Goal: Check status: Check status

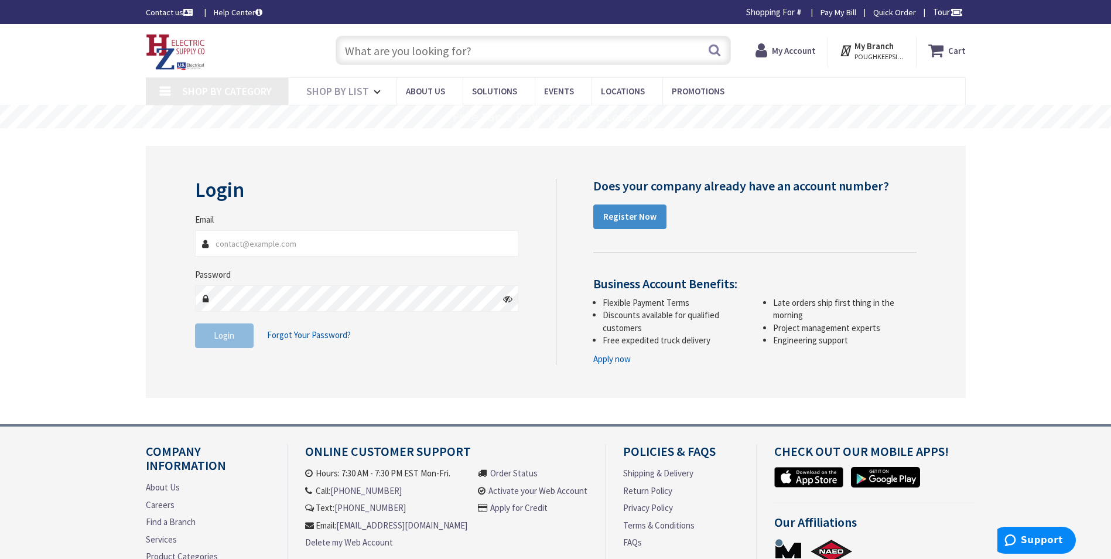
type input "[EMAIL_ADDRESS][DOMAIN_NAME]"
click at [225, 340] on span "Login" at bounding box center [224, 335] width 21 height 11
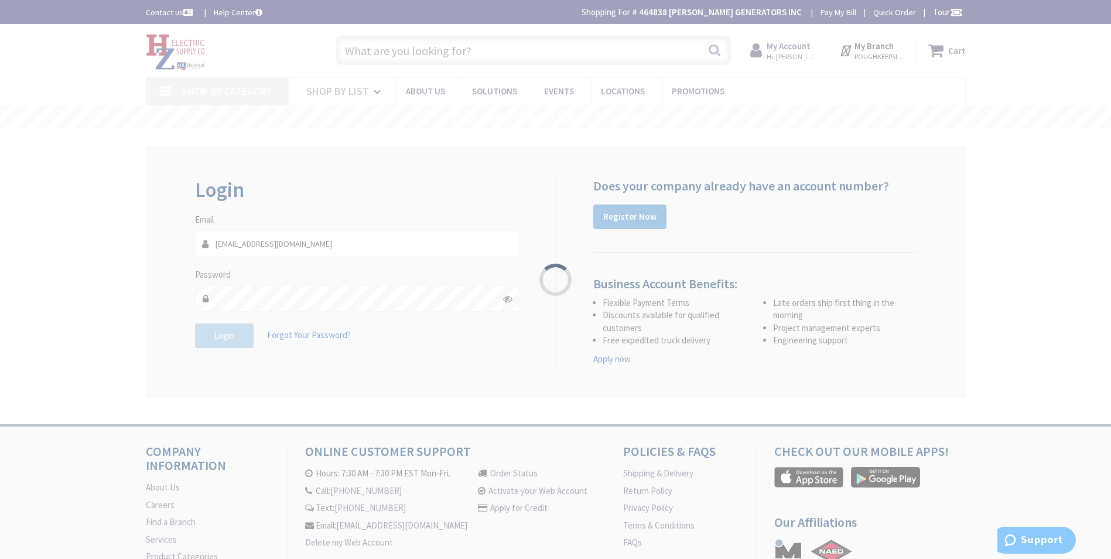
type input "[PERSON_NAME][STREET_ADDRESS]"
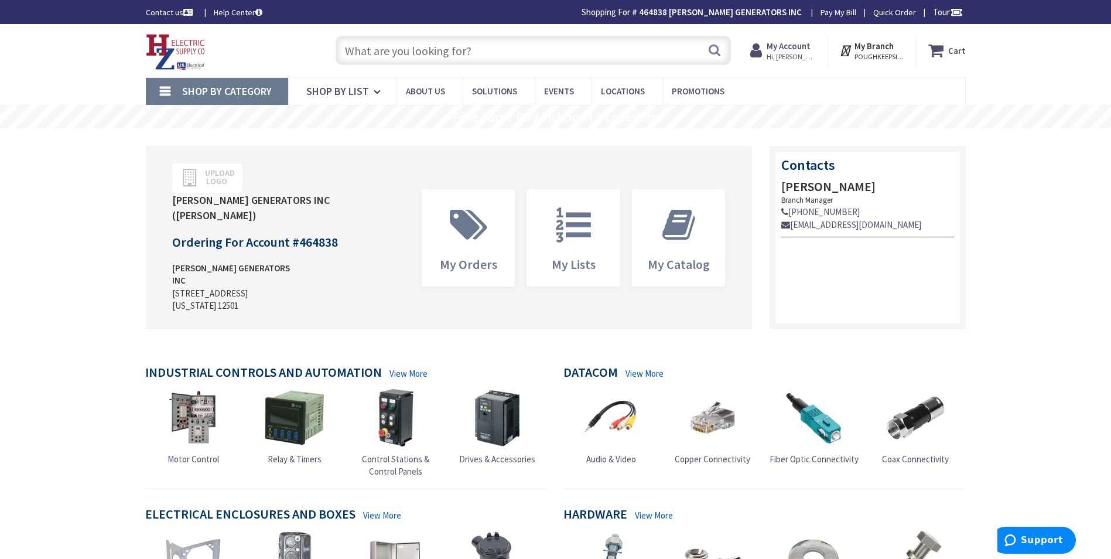
click at [791, 43] on strong "My Account" at bounding box center [789, 45] width 44 height 11
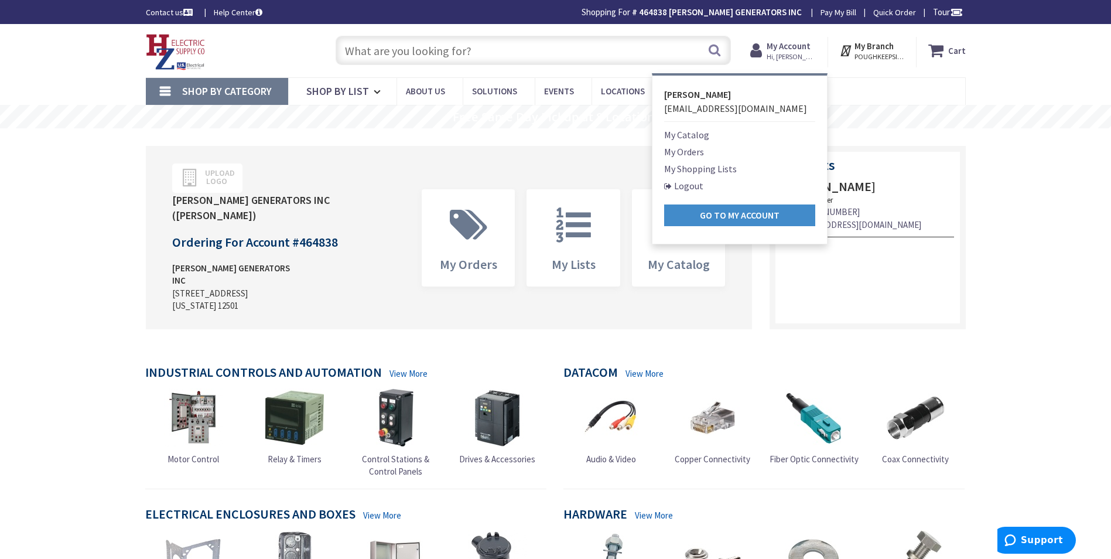
click at [695, 153] on link "My Orders" at bounding box center [684, 152] width 40 height 14
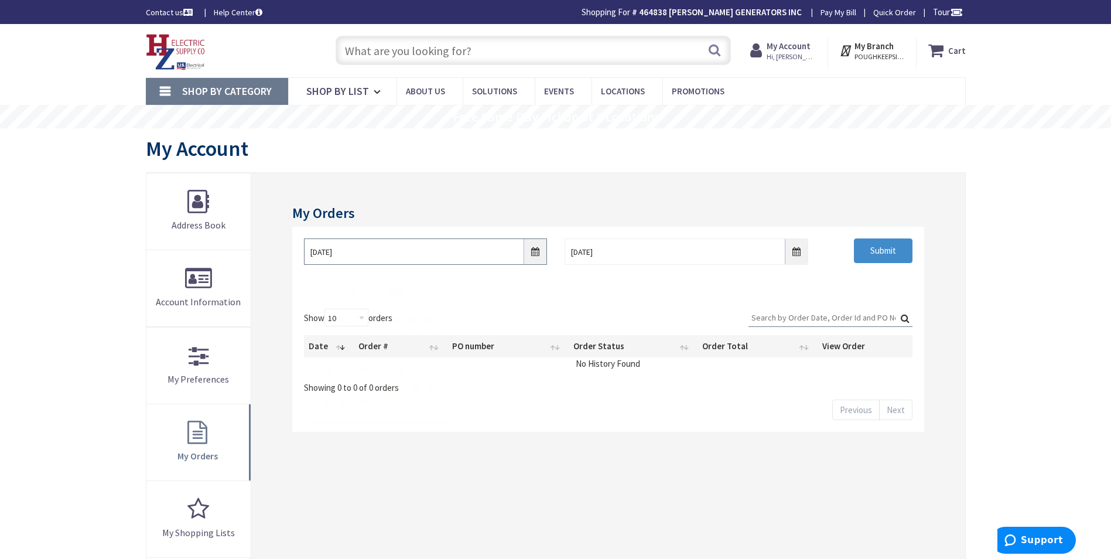
click at [431, 256] on input "[DATE]" at bounding box center [425, 251] width 243 height 26
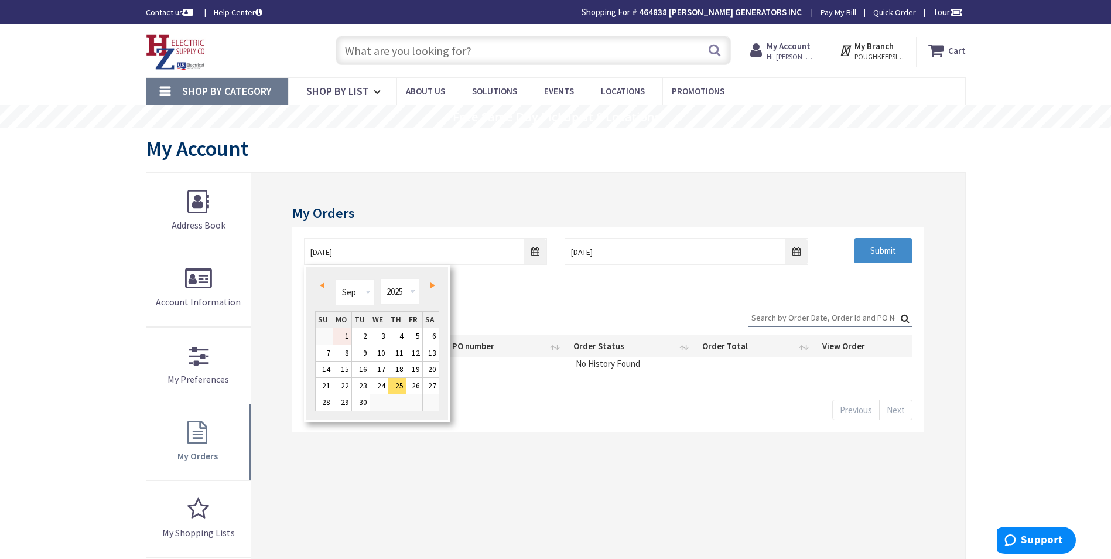
click at [343, 338] on link "1" at bounding box center [342, 336] width 18 height 16
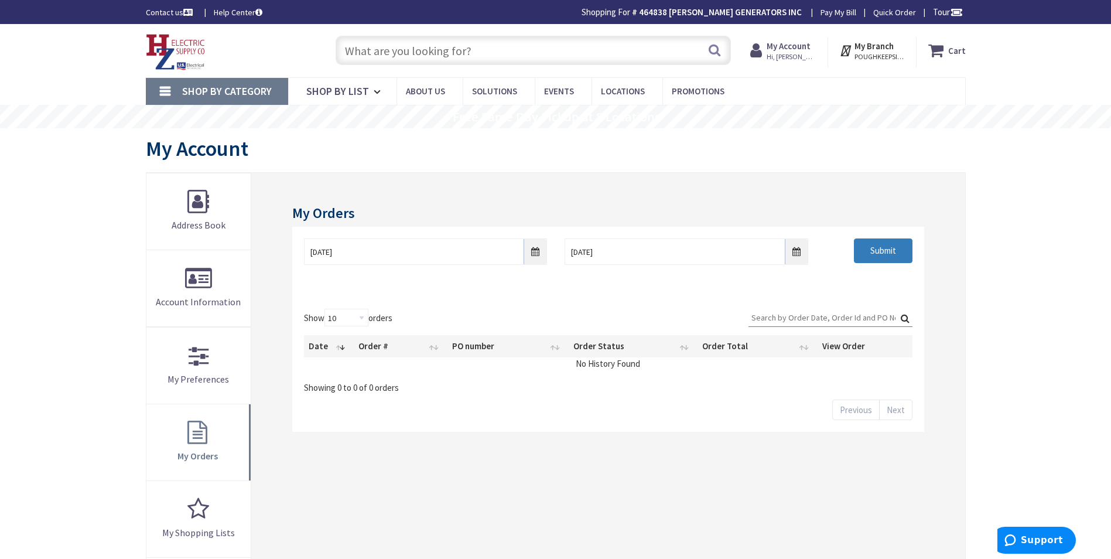
click at [886, 244] on input "Submit" at bounding box center [883, 250] width 59 height 25
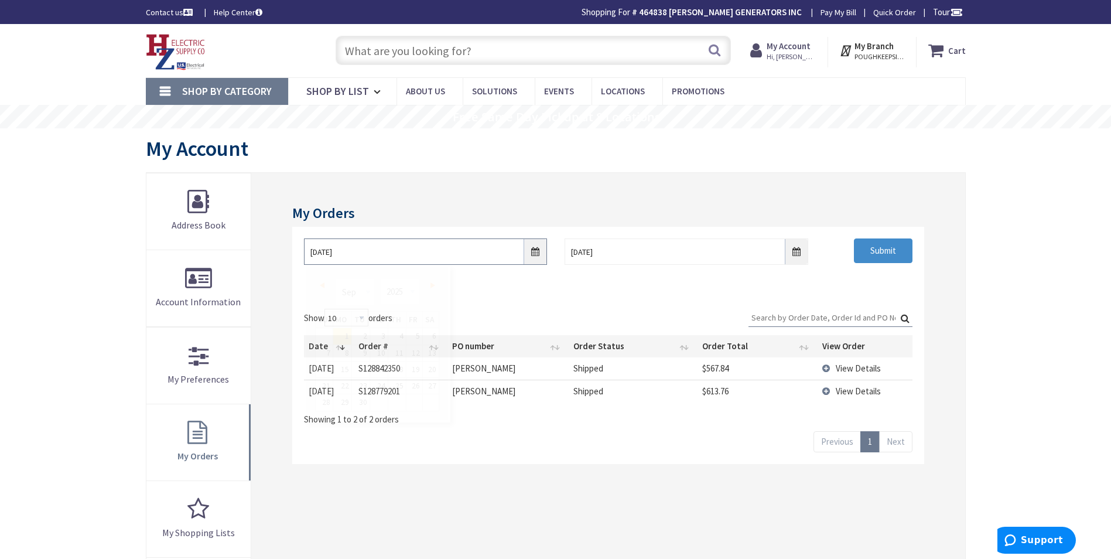
click at [511, 251] on input "[DATE]" at bounding box center [425, 251] width 243 height 26
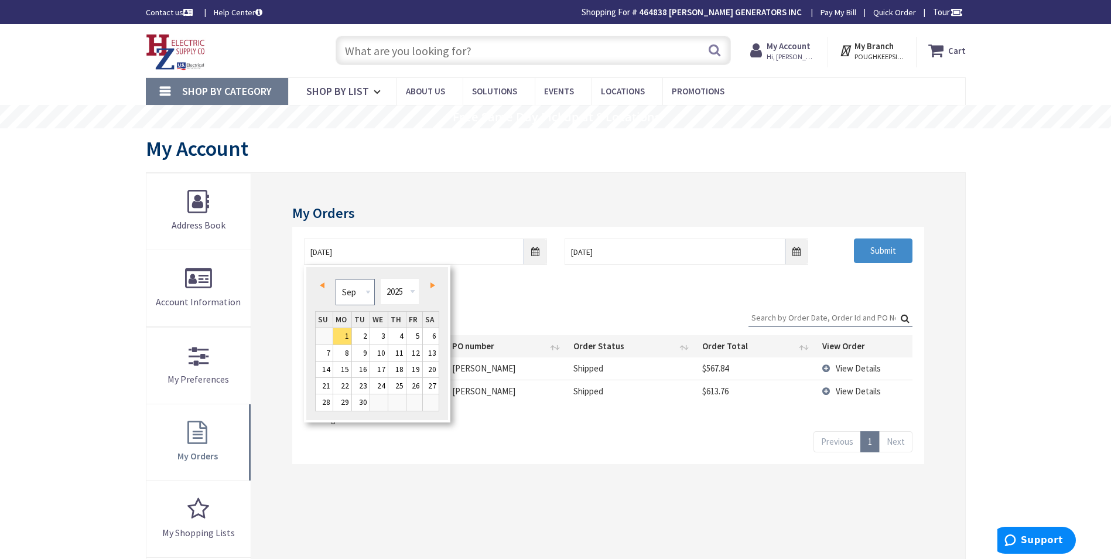
click at [368, 291] on select "Jan Feb Mar Apr May Jun [DATE] Aug Sep Oct Nov Dec" at bounding box center [355, 292] width 39 height 26
click at [327, 336] on link "1" at bounding box center [324, 336] width 17 height 16
type input "[DATE]"
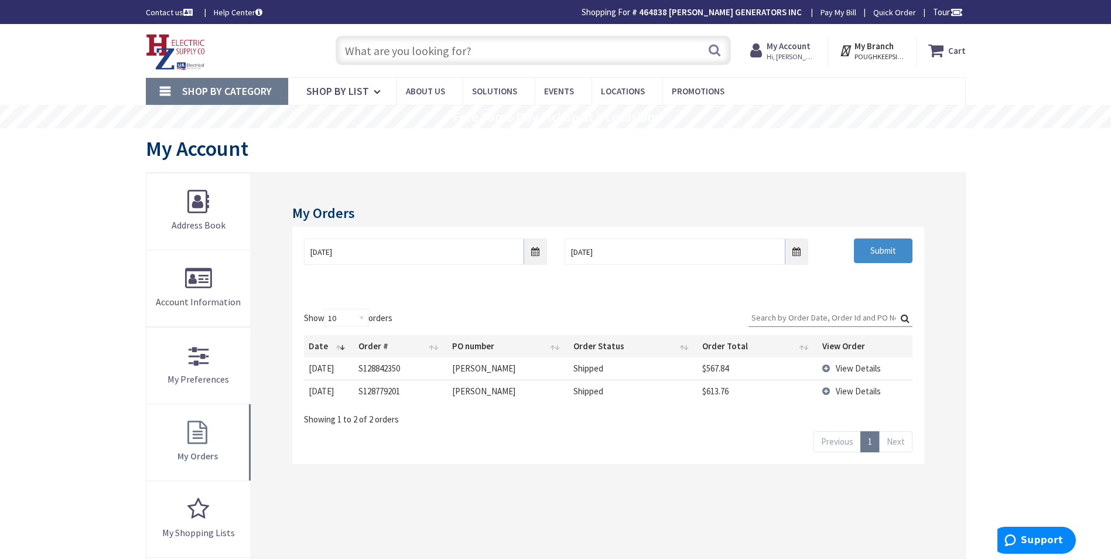
drag, startPoint x: 652, startPoint y: 283, endPoint x: 802, endPoint y: 279, distance: 150.0
click at [653, 283] on div "[DATE] [DATE] Submit" at bounding box center [607, 262] width 631 height 70
click at [883, 245] on input "Submit" at bounding box center [883, 250] width 59 height 25
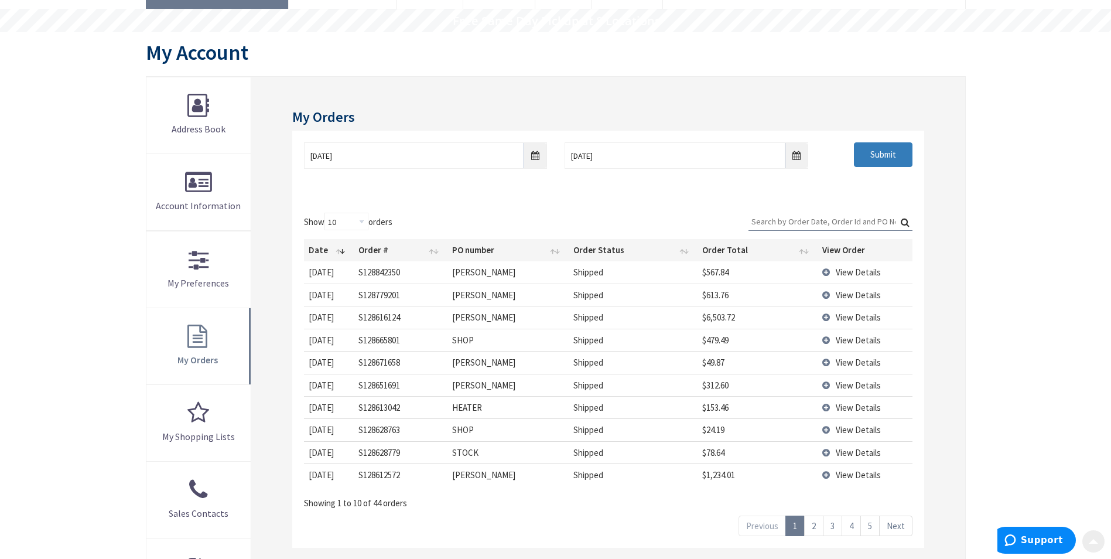
scroll to position [117, 0]
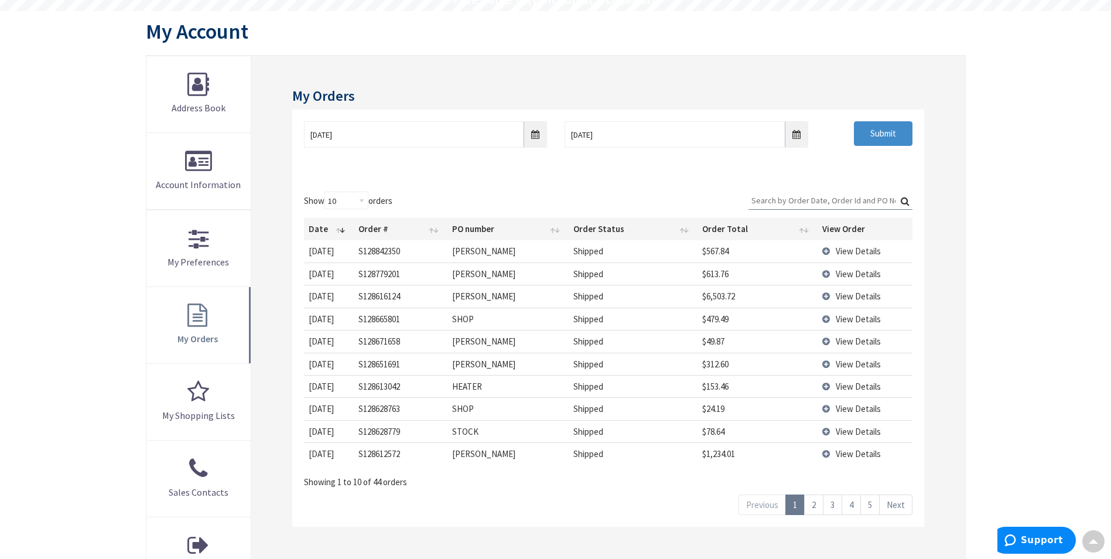
click at [867, 384] on span "View Details" at bounding box center [858, 386] width 45 height 11
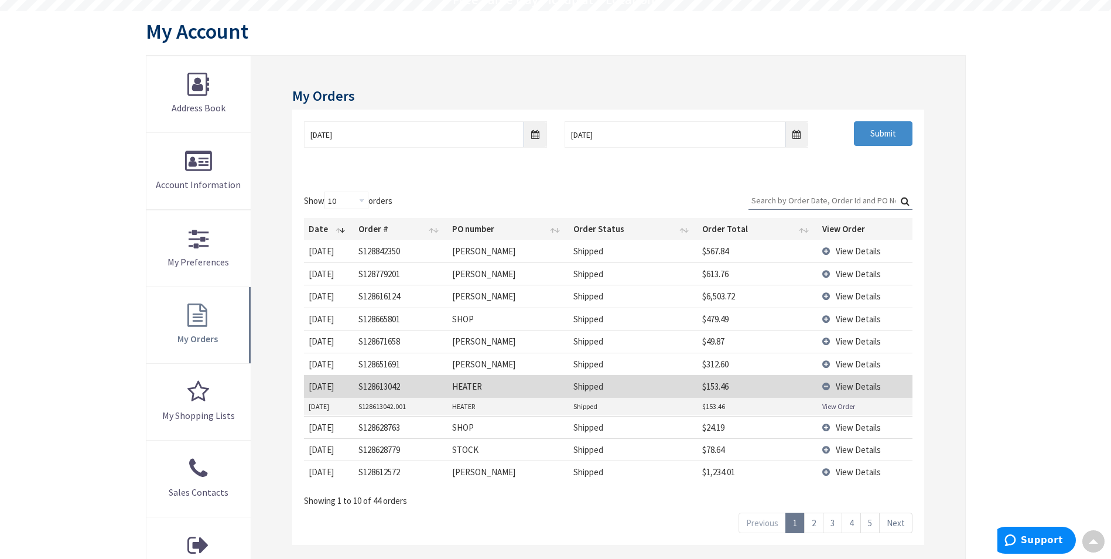
click at [838, 406] on link "View Order" at bounding box center [838, 406] width 33 height 10
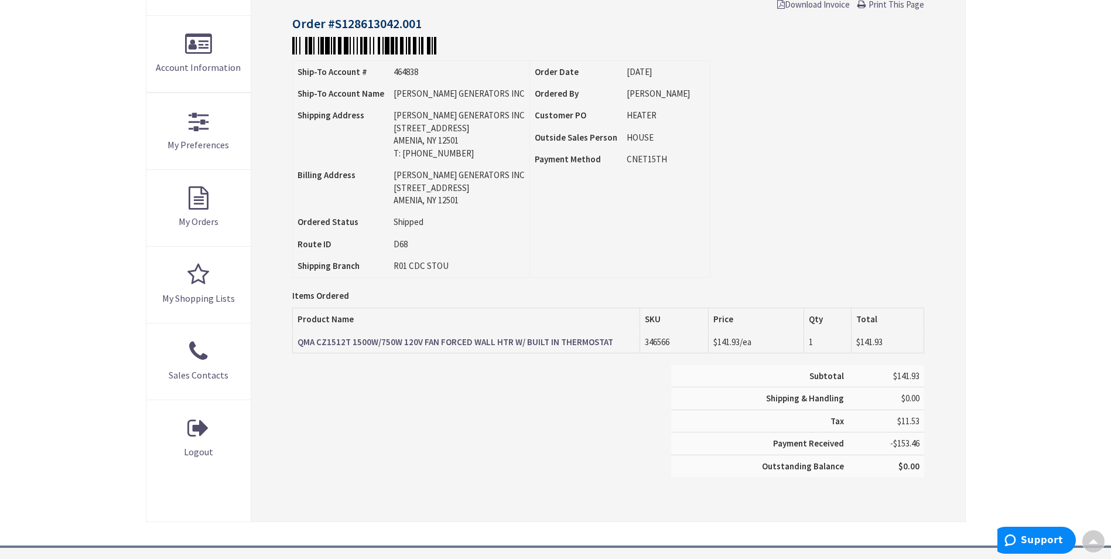
scroll to position [293, 0]
